Goal: Transaction & Acquisition: Purchase product/service

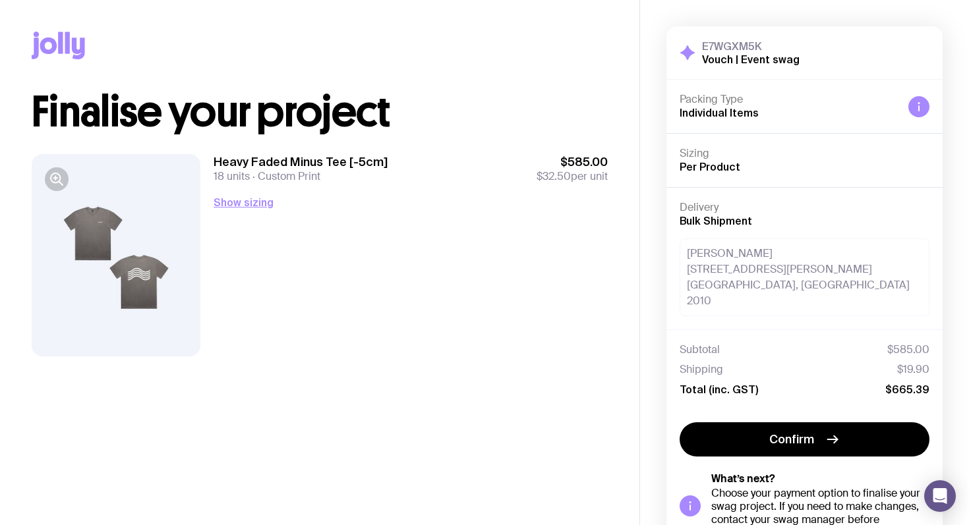
click at [528, 165] on div "Heavy Faded Minus Tee [-5cm] 18 units Custom Print $585.00 $32.50 per unit" at bounding box center [411, 168] width 394 height 29
click at [608, 185] on div "Copy Link Finalise your project Heavy Faded Minus Tee [-5cm] 18 units Custom Pr…" at bounding box center [319, 189] width 639 height 378
drag, startPoint x: 608, startPoint y: 185, endPoint x: 343, endPoint y: 215, distance: 266.0
click at [608, 185] on div "Copy Link Finalise your project Heavy Faded Minus Tee [-5cm] 18 units Custom Pr…" at bounding box center [319, 189] width 639 height 378
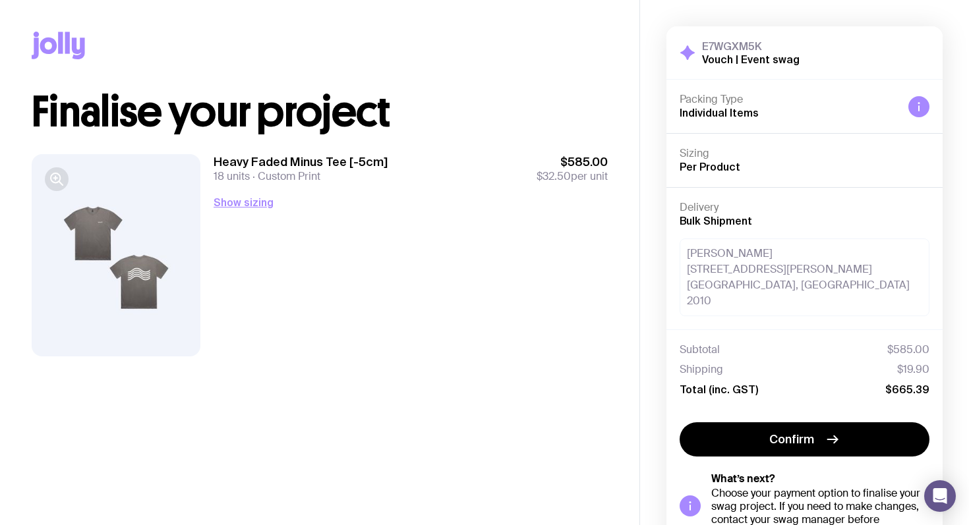
click at [59, 181] on icon "button" at bounding box center [55, 177] width 9 height 9
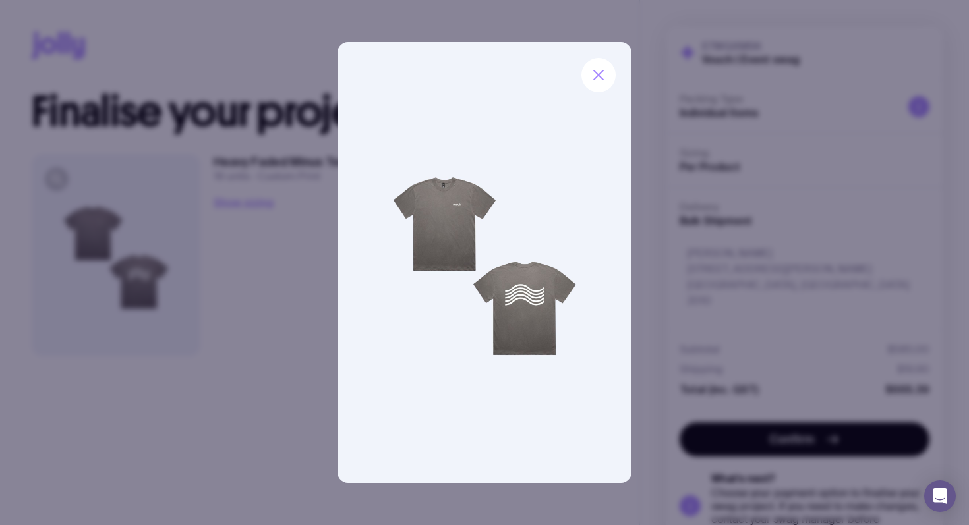
click at [340, 357] on img at bounding box center [485, 262] width 294 height 441
click at [610, 82] on button "button" at bounding box center [598, 75] width 34 height 34
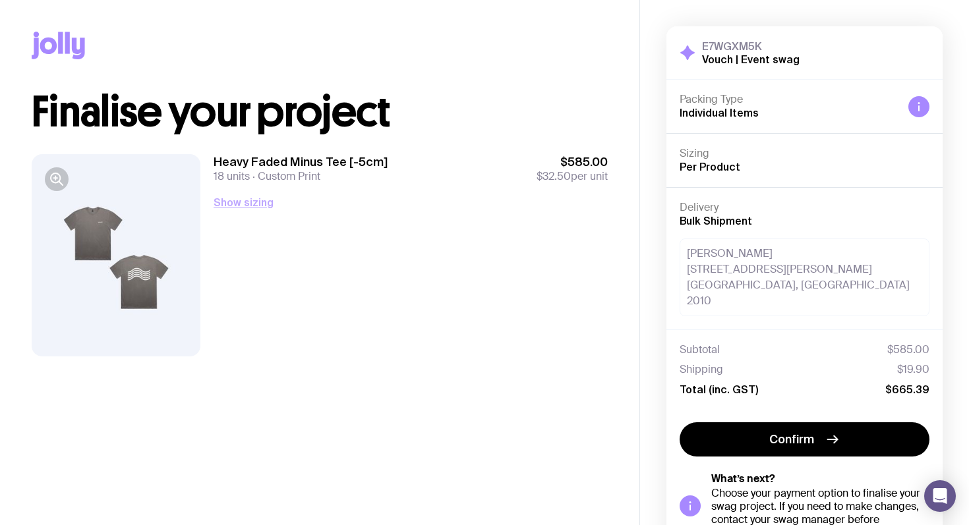
click at [240, 207] on button "Show sizing" at bounding box center [244, 202] width 60 height 16
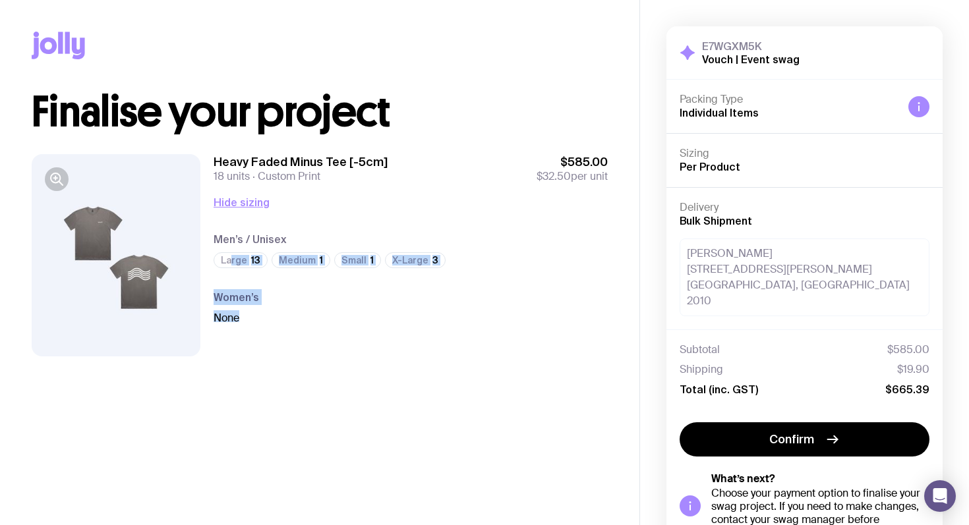
drag, startPoint x: 312, startPoint y: 273, endPoint x: 318, endPoint y: 326, distance: 53.0
click at [318, 326] on div "Heavy Faded Minus Tee [-5cm] 18 units Custom Print $585.00 $32.50 per unit Hide…" at bounding box center [411, 255] width 394 height 202
drag, startPoint x: 282, startPoint y: 325, endPoint x: 230, endPoint y: 241, distance: 99.2
click at [230, 241] on div "Heavy Faded Minus Tee [-5cm] 18 units Custom Print $585.00 $32.50 per unit Hide…" at bounding box center [411, 255] width 394 height 202
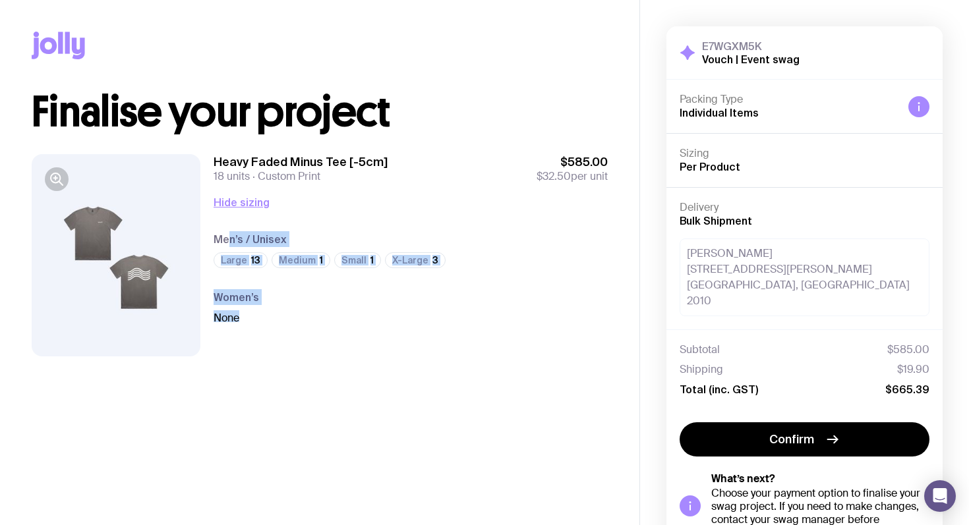
click at [272, 314] on div "None" at bounding box center [411, 319] width 394 height 16
drag, startPoint x: 230, startPoint y: 240, endPoint x: 296, endPoint y: 241, distance: 65.9
click at [296, 241] on h4 "Men’s / Unisex" at bounding box center [411, 239] width 394 height 16
click at [297, 241] on h4 "Men’s / Unisex" at bounding box center [411, 239] width 394 height 16
